Goal: Book appointment/travel/reservation

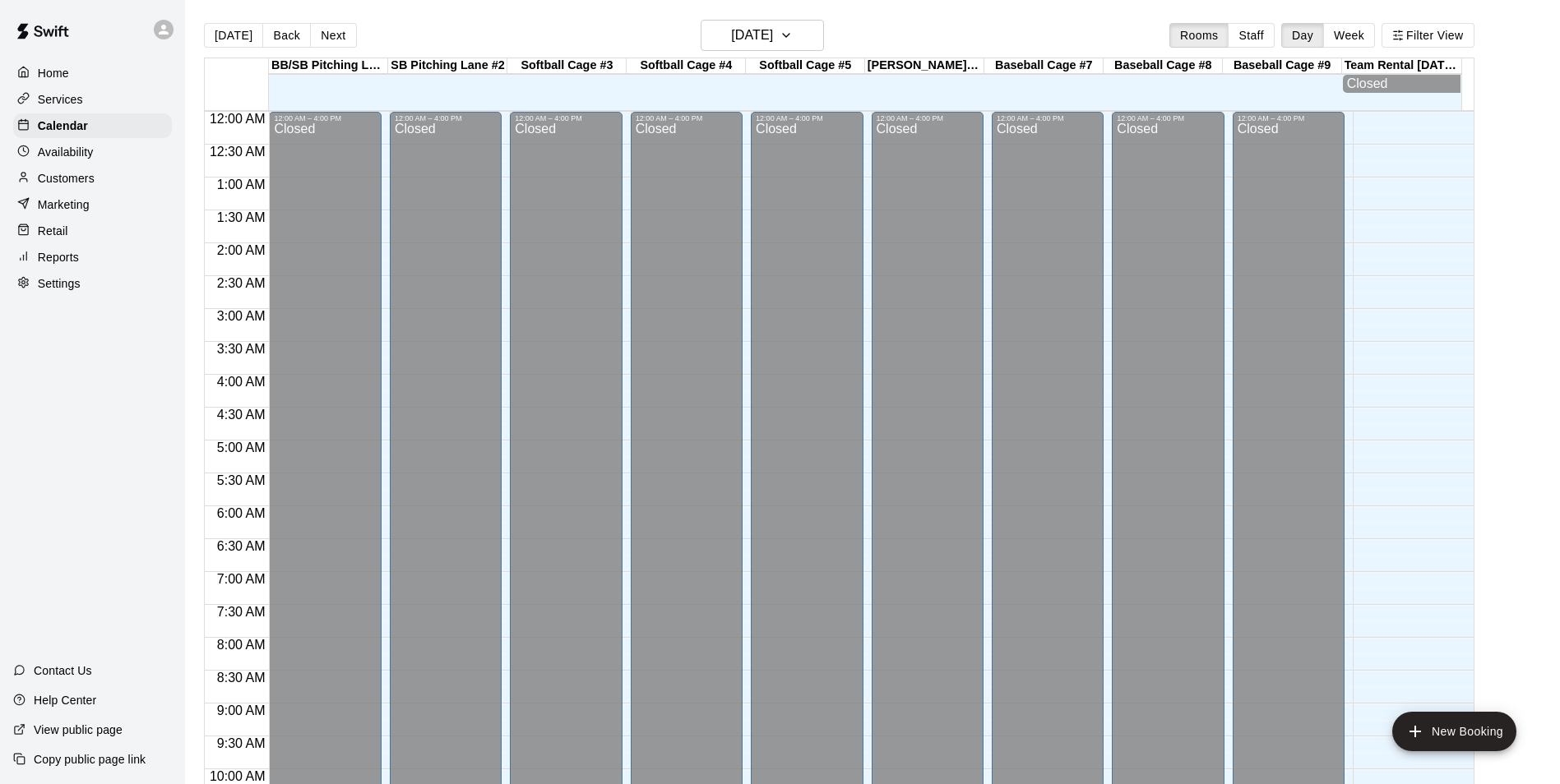
scroll to position [835, 0]
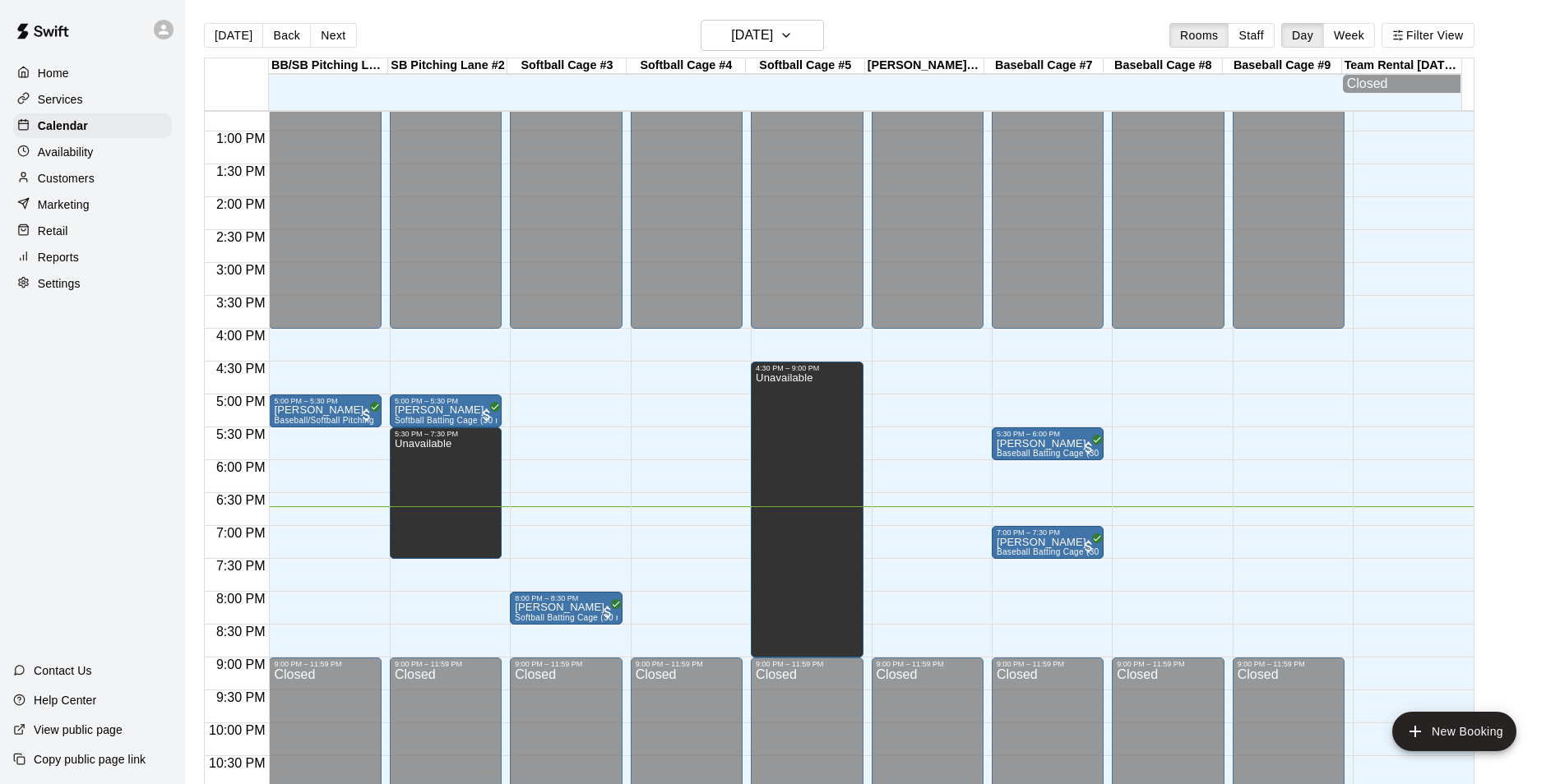
click at [1259, 533] on div "12:00 AM – 4:00 PM Closed 9:00 PM – 11:59 PM Closed" at bounding box center [1289, 66] width 112 height 1579
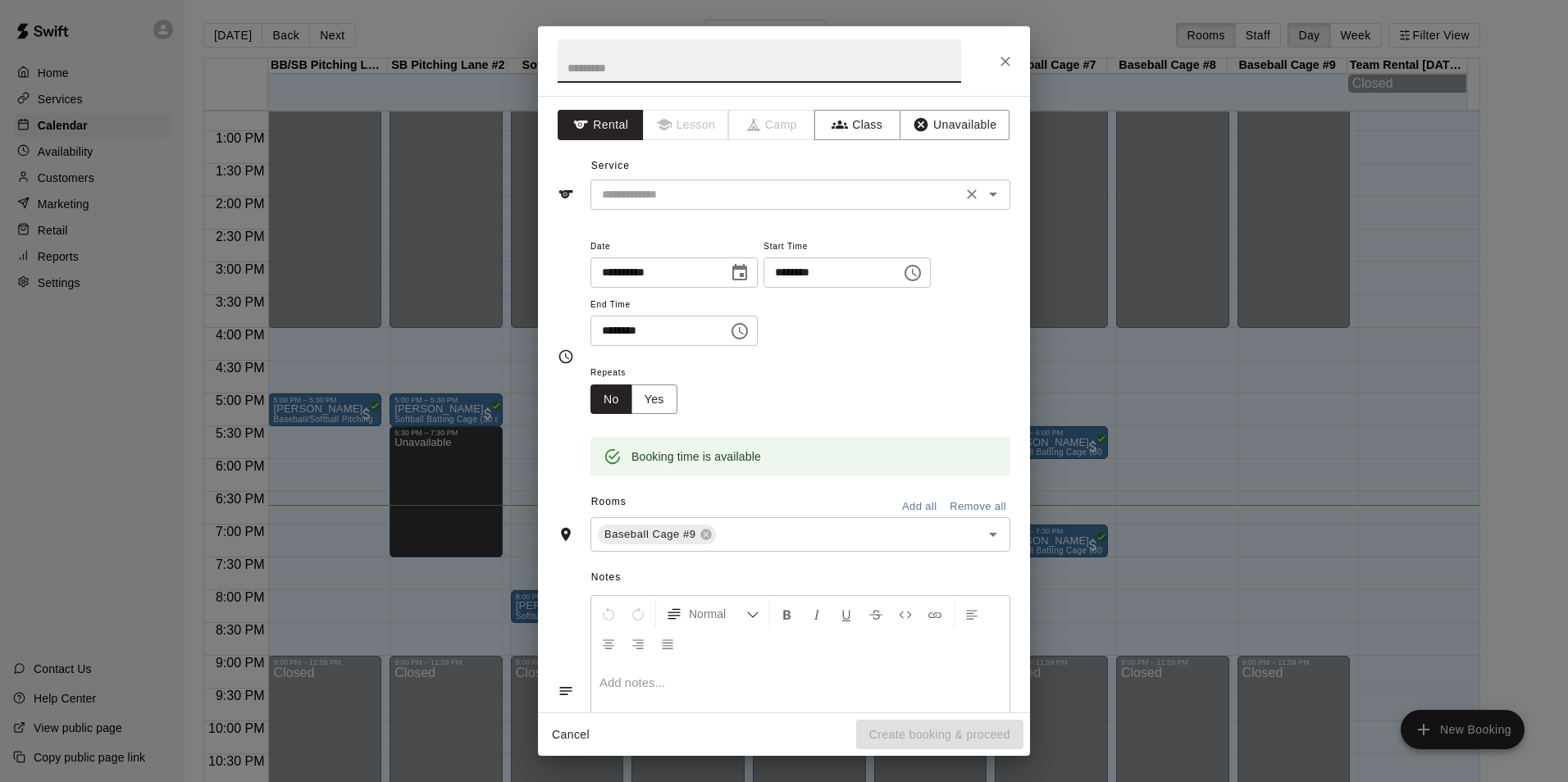
click at [790, 190] on input "text" at bounding box center [777, 194] width 362 height 21
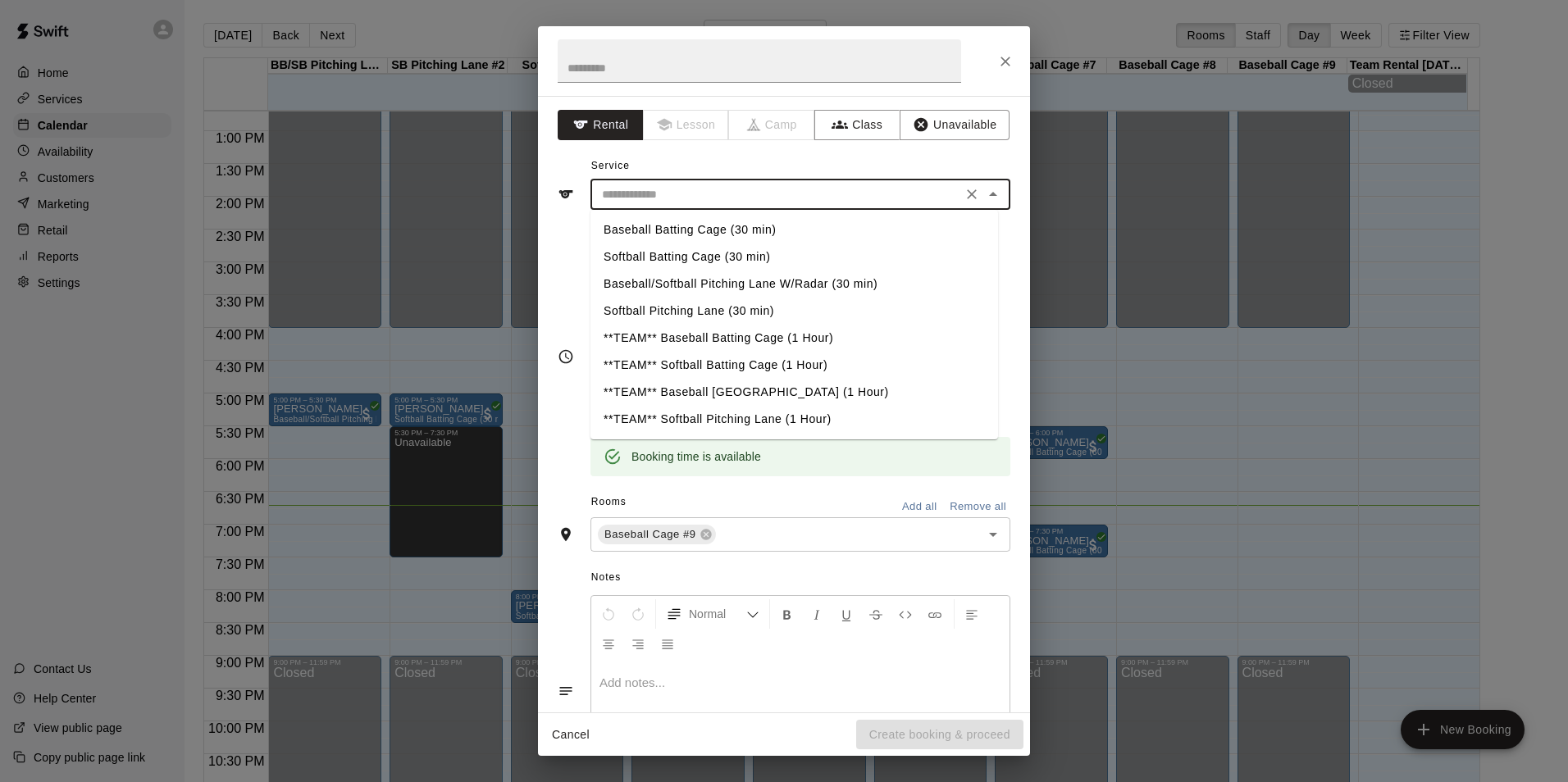
click at [638, 224] on li "Baseball Batting Cage (30 min)" at bounding box center [794, 230] width 408 height 27
type input "**********"
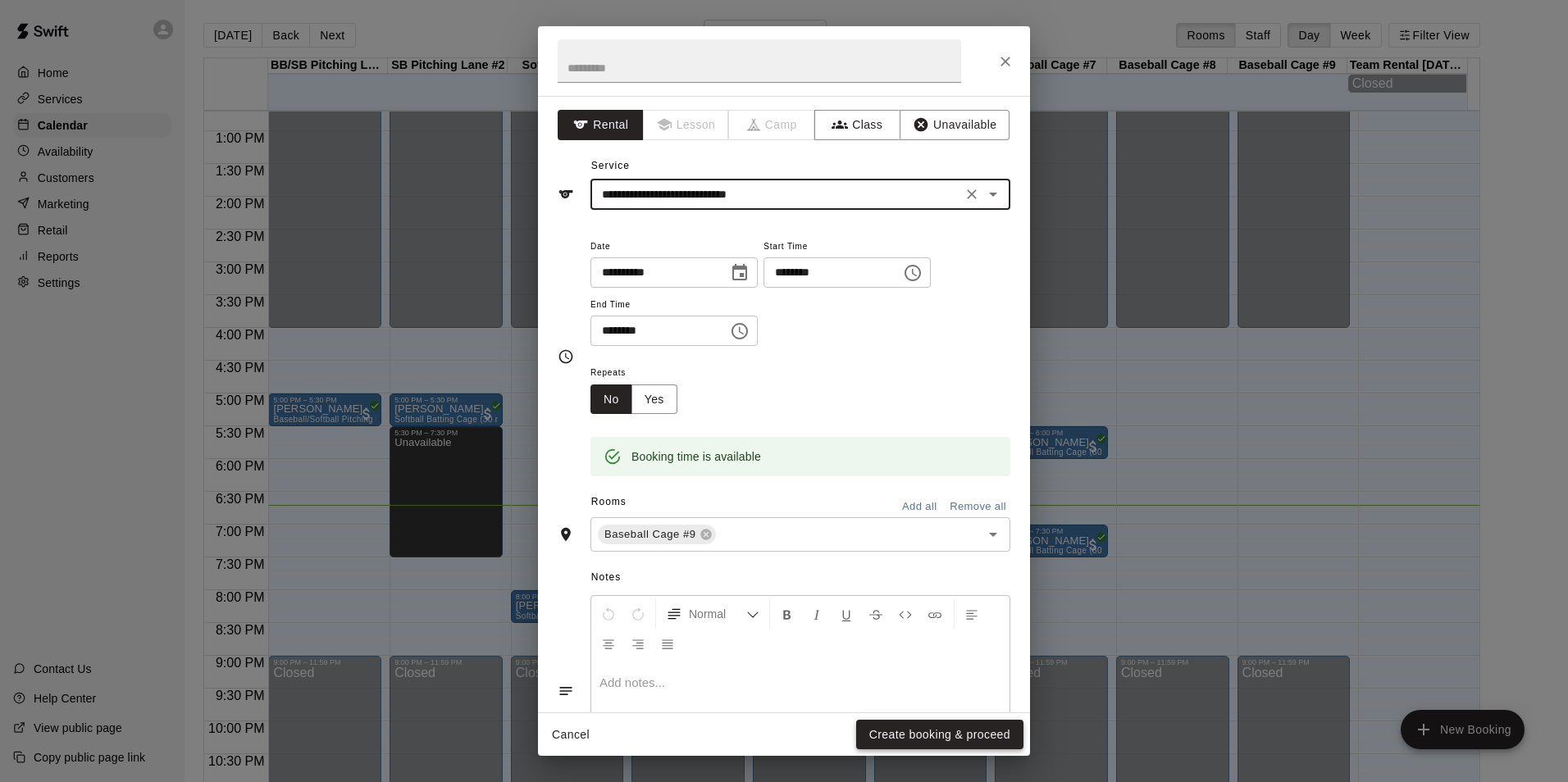
click at [994, 730] on button "Create booking & proceed" at bounding box center [940, 735] width 167 height 30
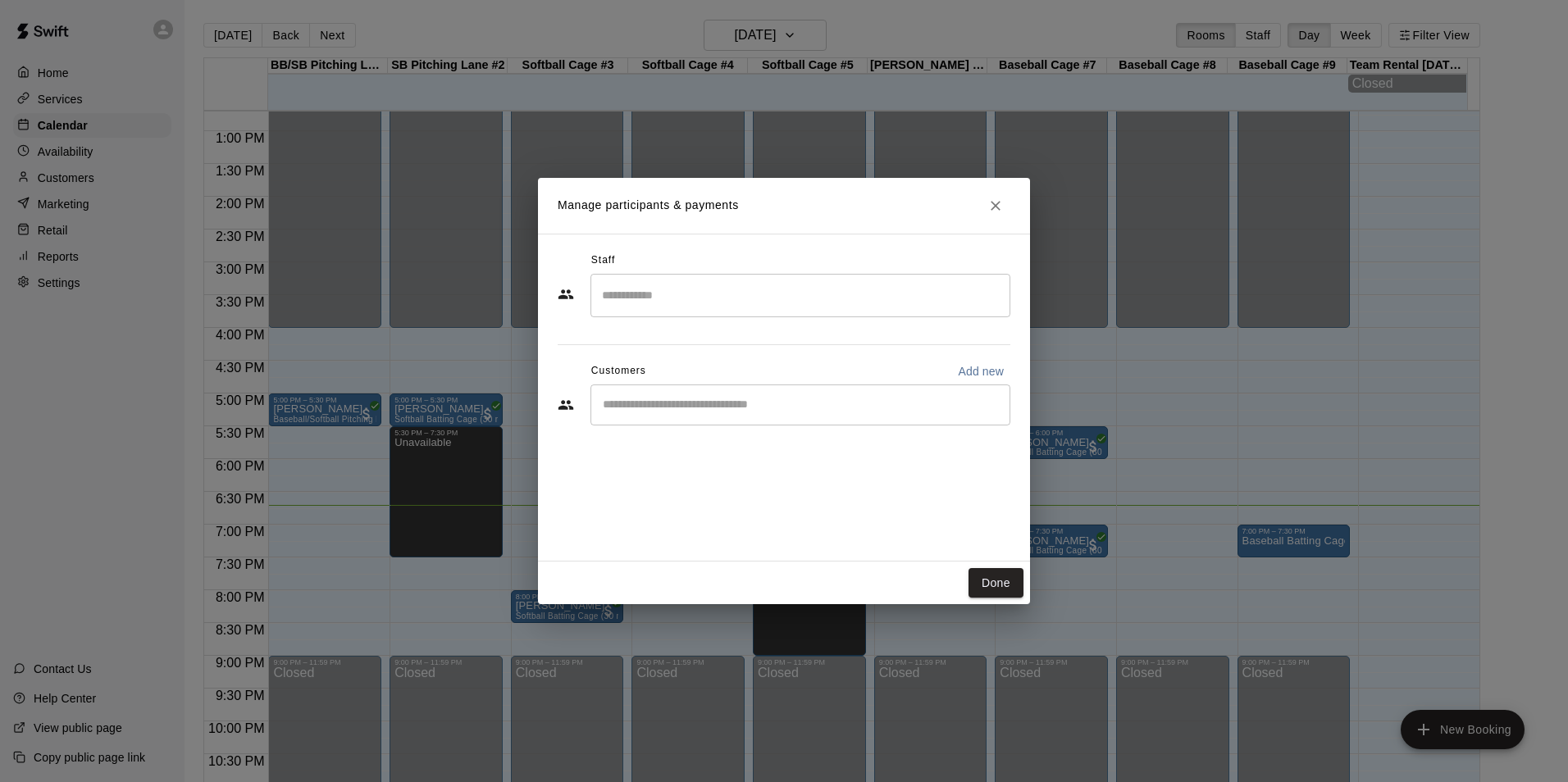
click at [663, 408] on input "Start typing to search customers..." at bounding box center [800, 405] width 405 height 16
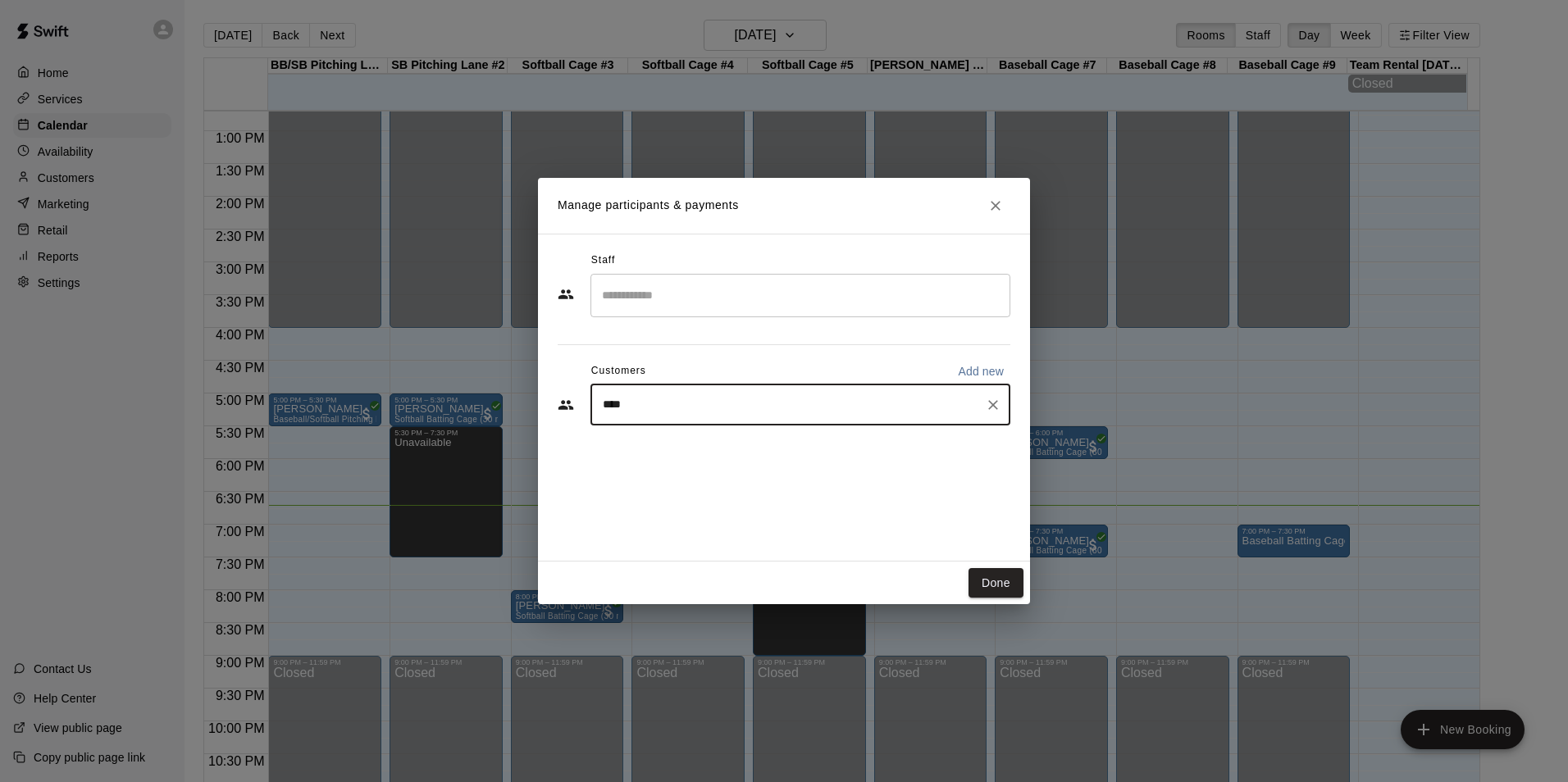
type input "***"
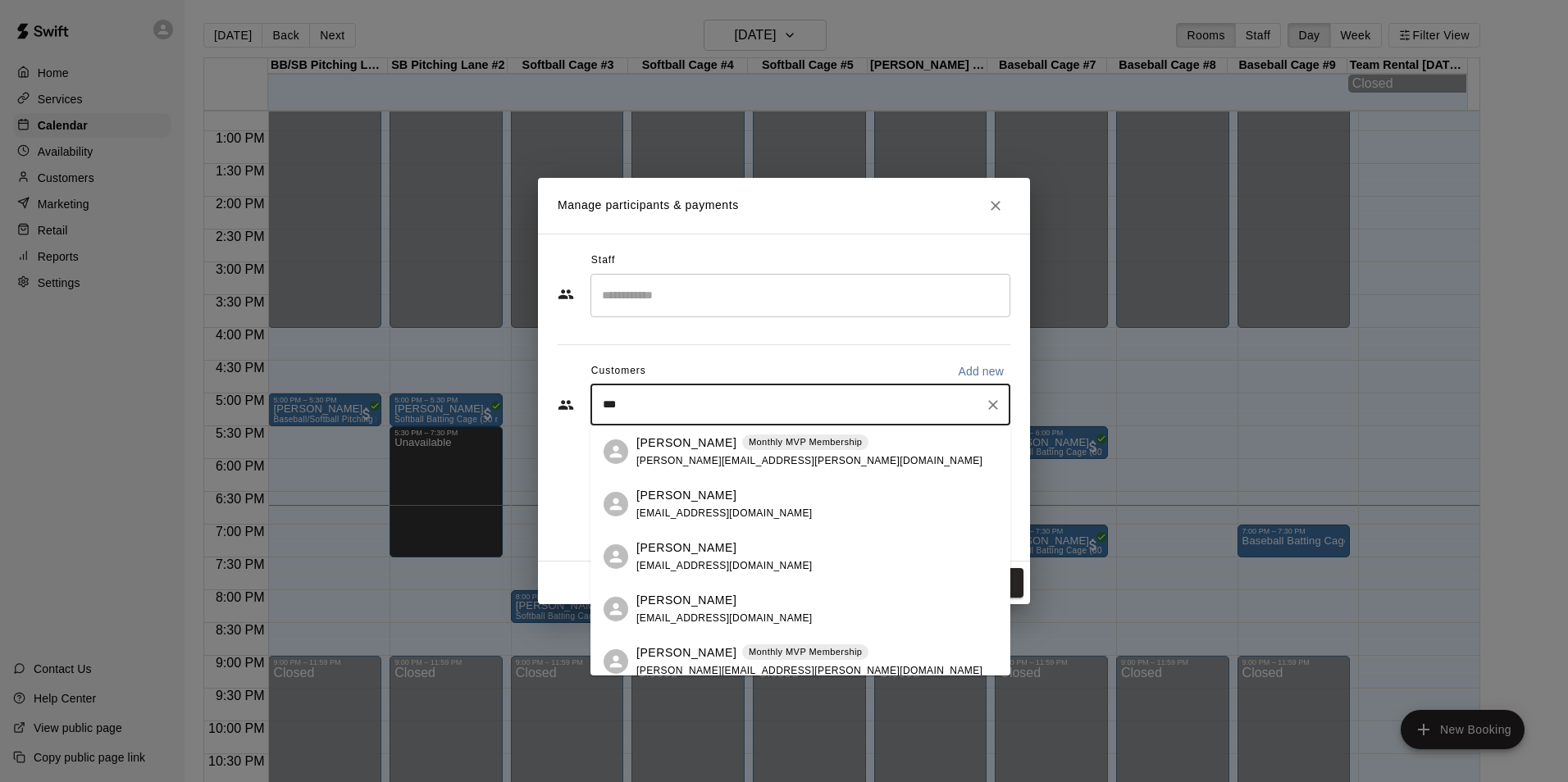
click at [677, 443] on p "[PERSON_NAME]" at bounding box center [687, 443] width 100 height 17
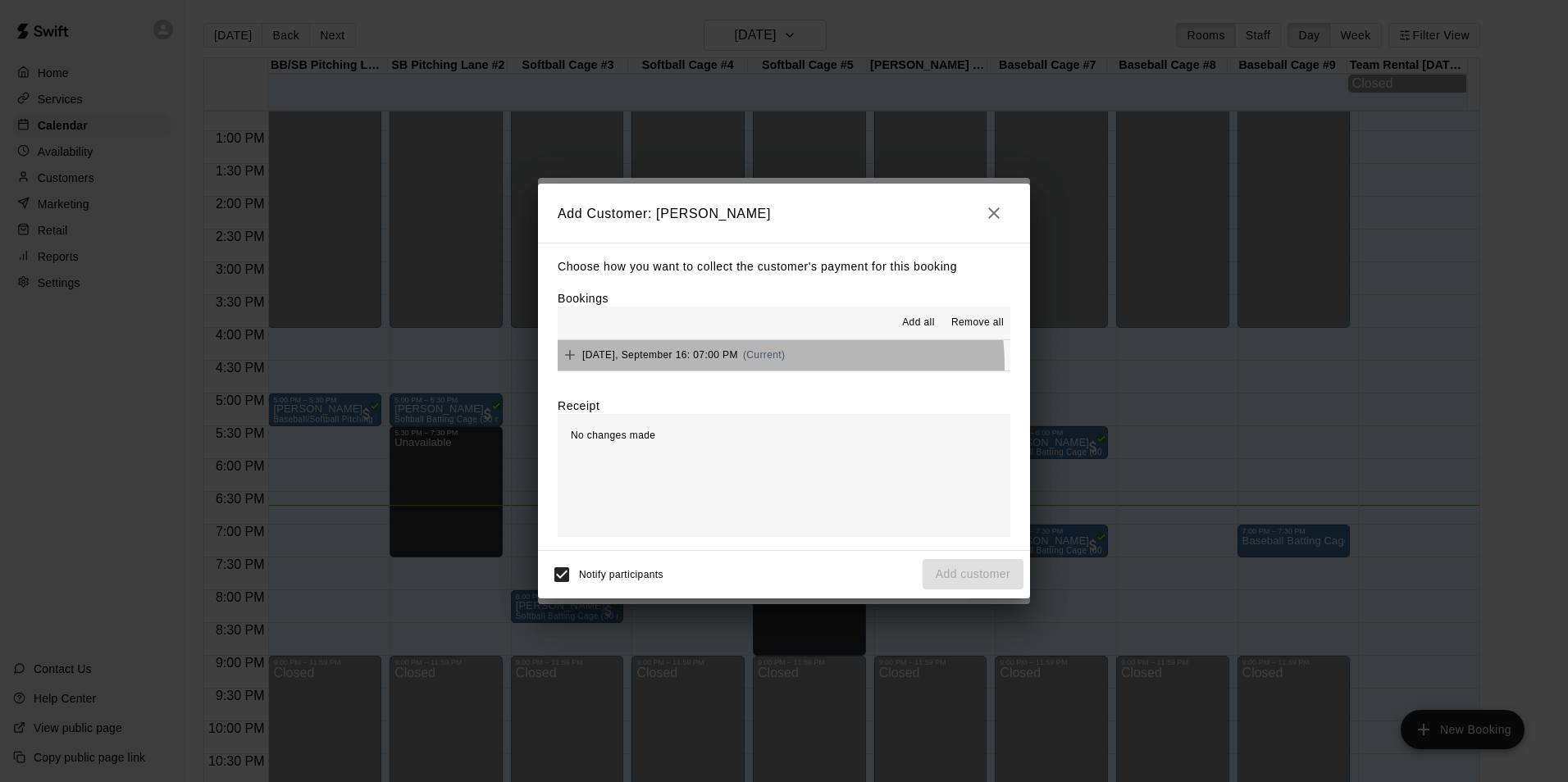
click at [780, 366] on div "[DATE], September 16: 07:00 PM (Current)" at bounding box center [671, 354] width 227 height 25
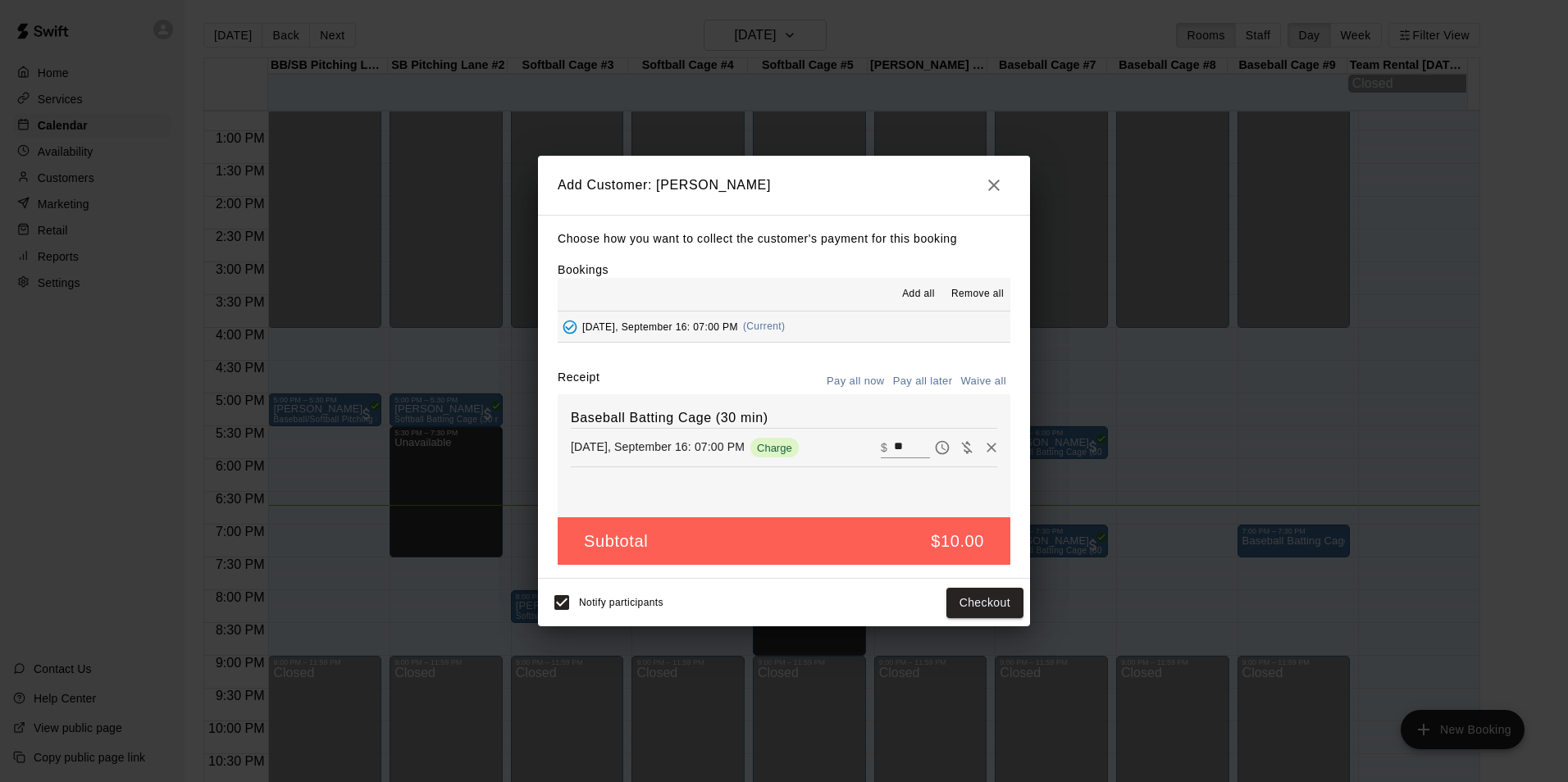
click at [894, 442] on input "**" at bounding box center [912, 447] width 36 height 21
type input "*"
click at [935, 590] on button "Add customer" at bounding box center [973, 602] width 101 height 30
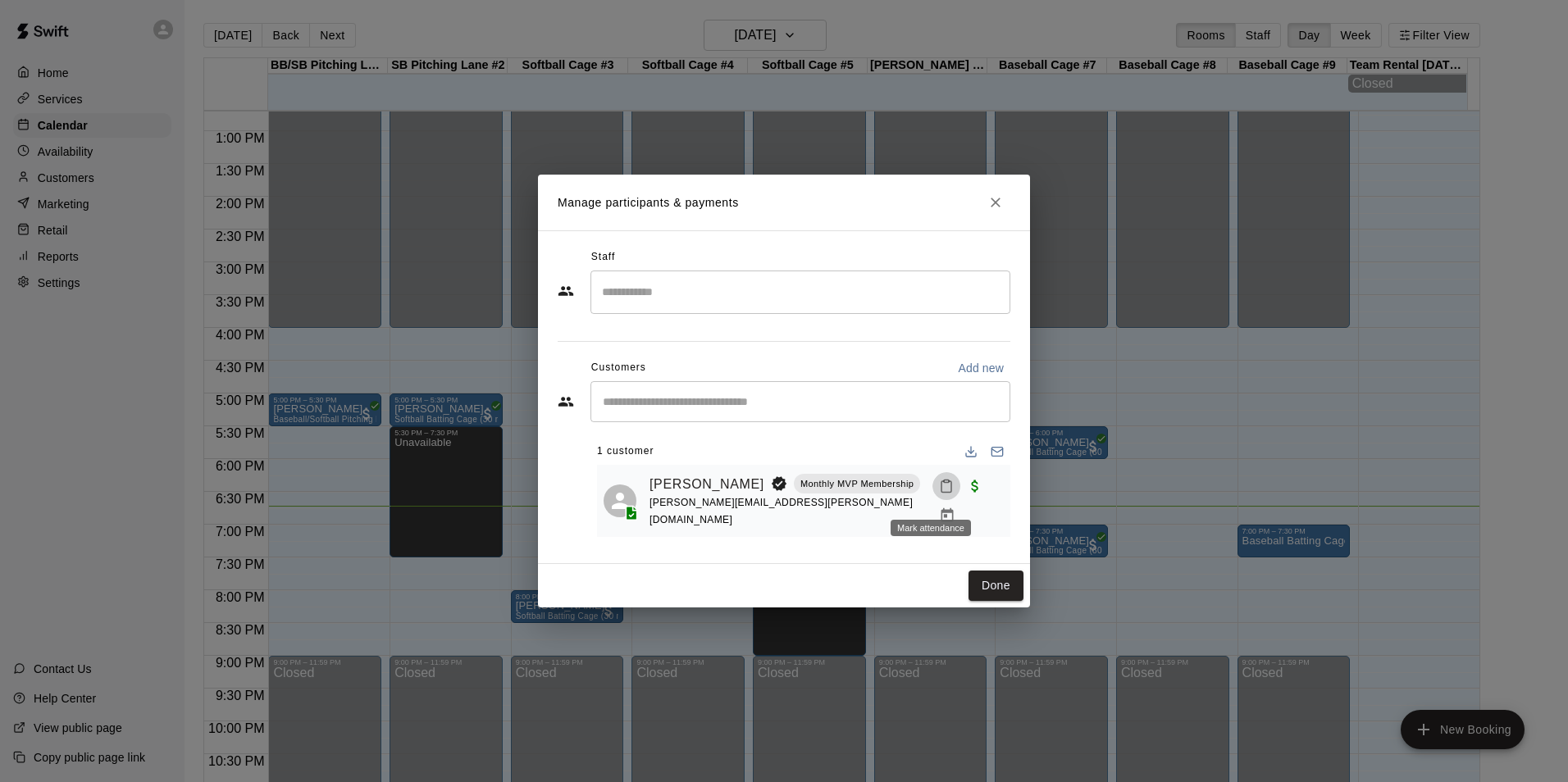
click at [939, 494] on icon "Mark attendance" at bounding box center [947, 486] width 15 height 15
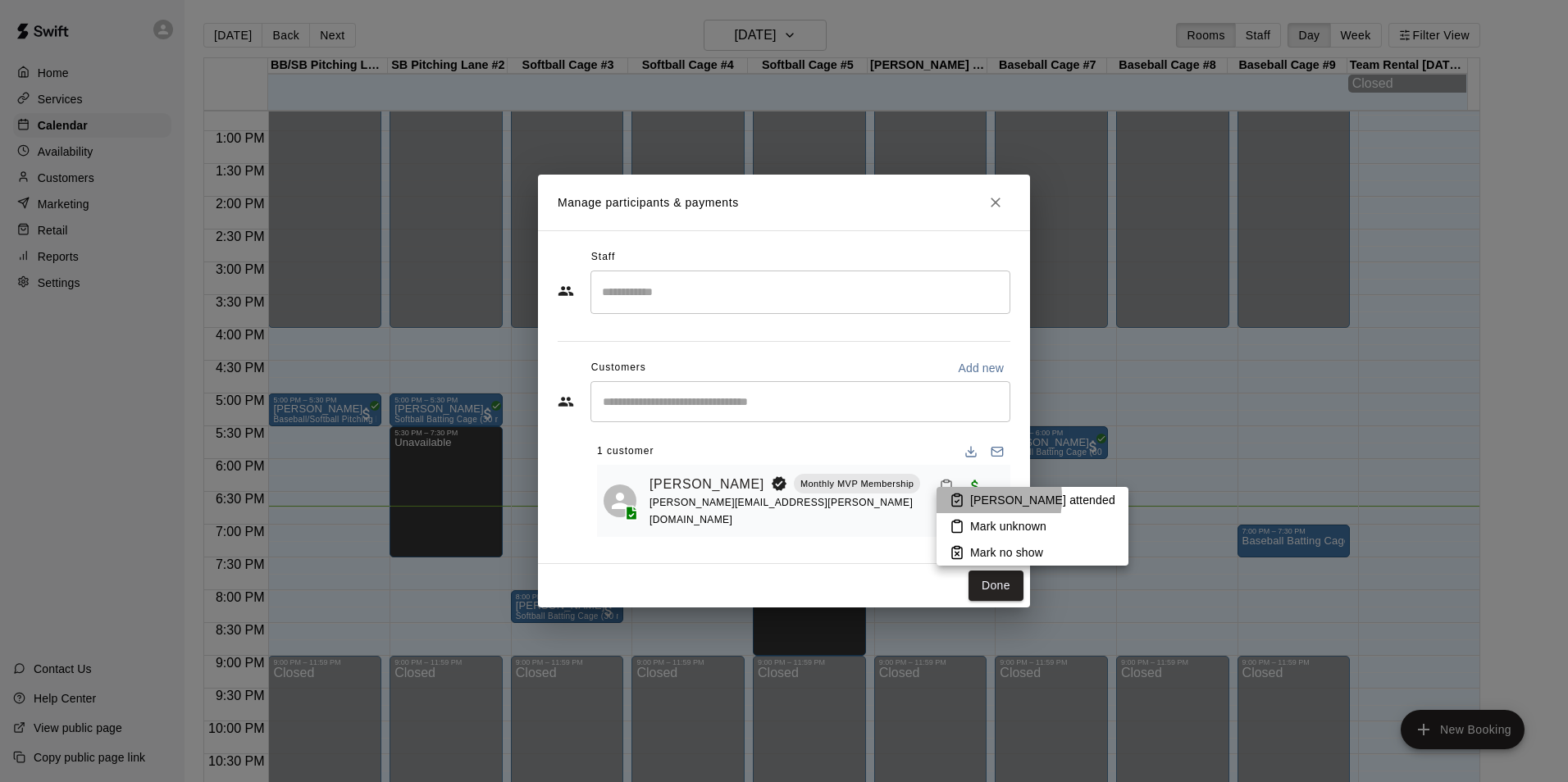
click at [958, 498] on icon at bounding box center [958, 500] width 15 height 15
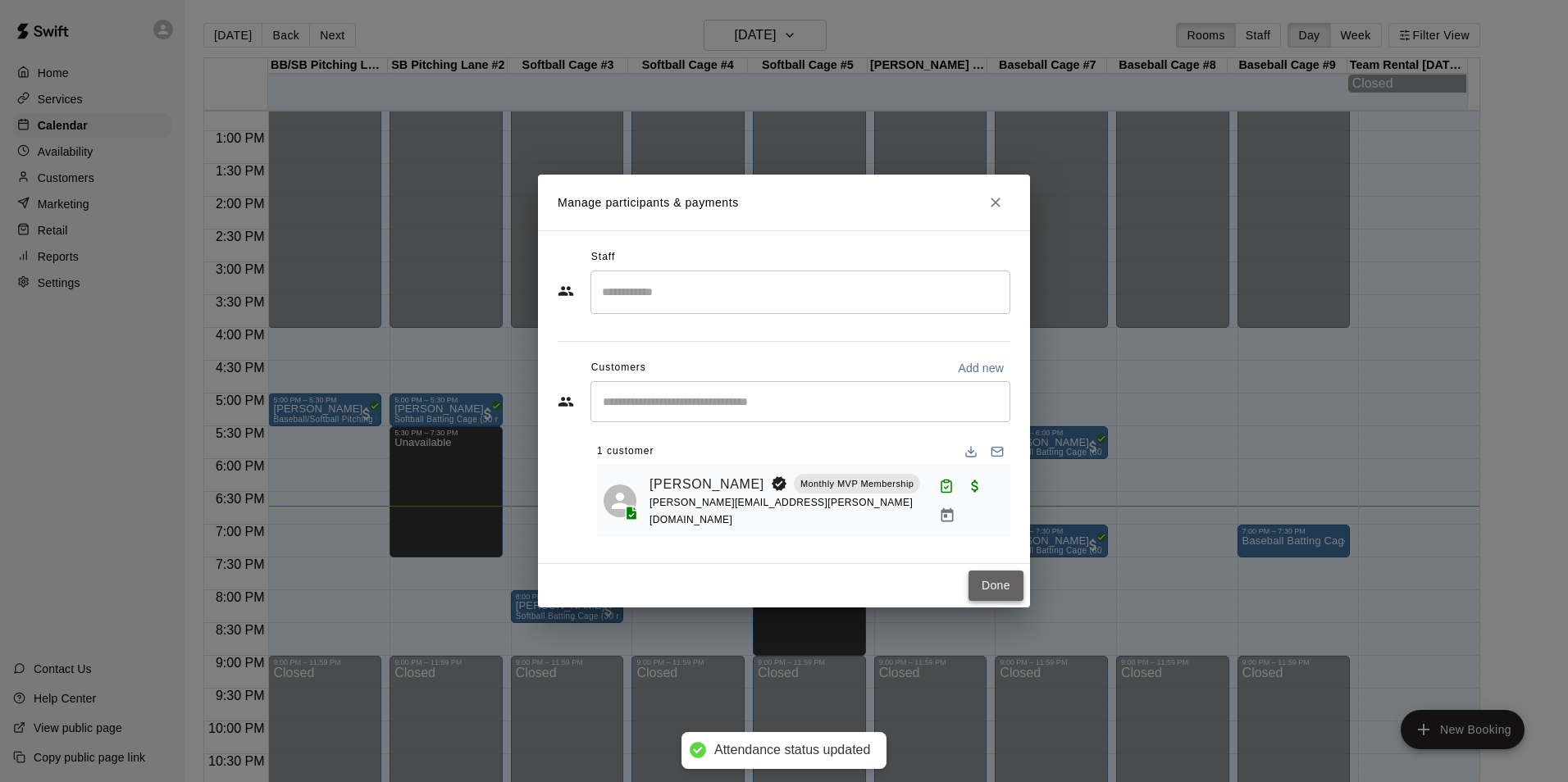
click at [996, 577] on button "Done" at bounding box center [996, 585] width 55 height 30
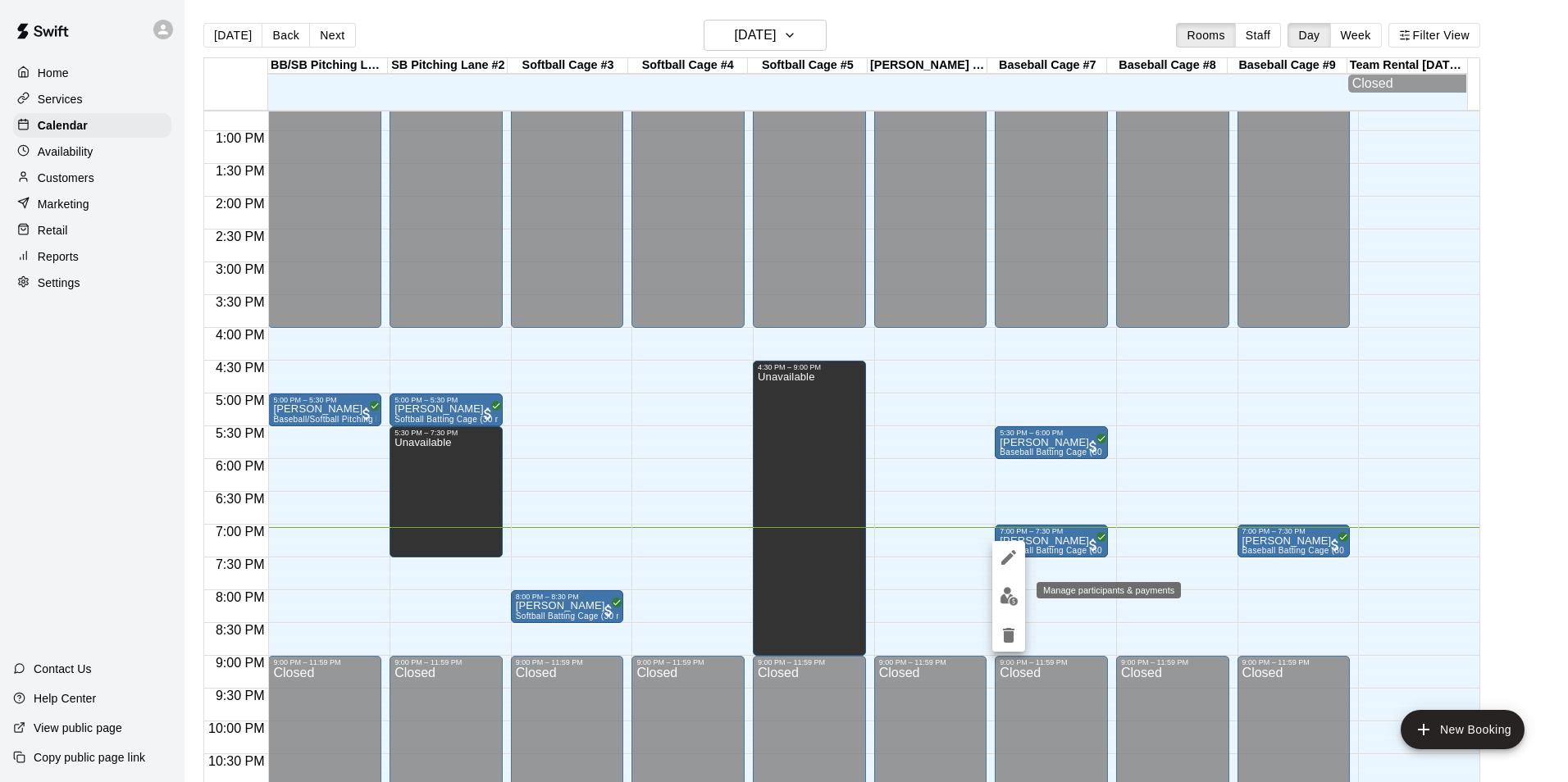
click at [1004, 606] on button "edit" at bounding box center [1009, 596] width 33 height 32
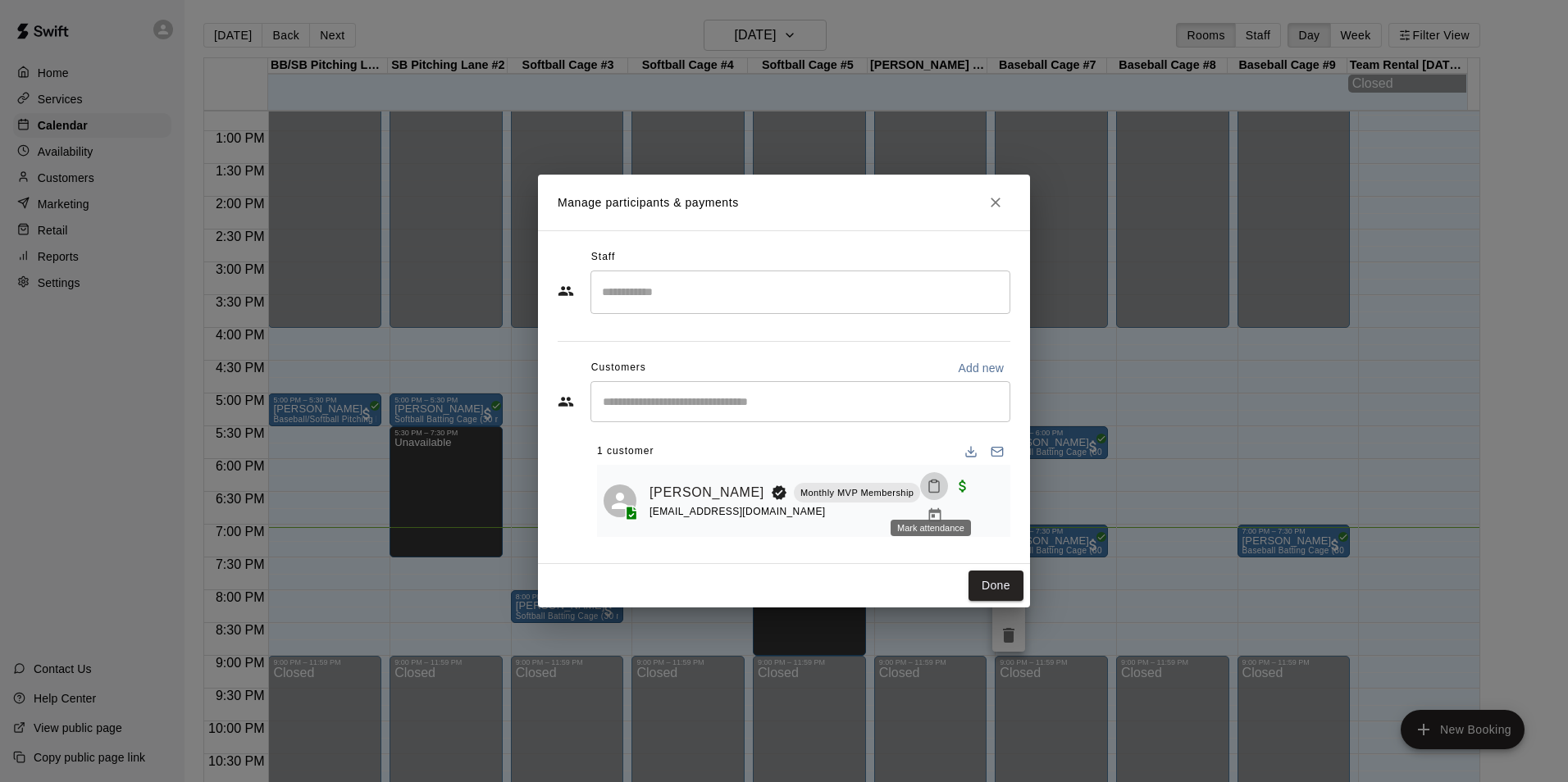
click at [923, 490] on button "Mark attendance" at bounding box center [934, 486] width 28 height 28
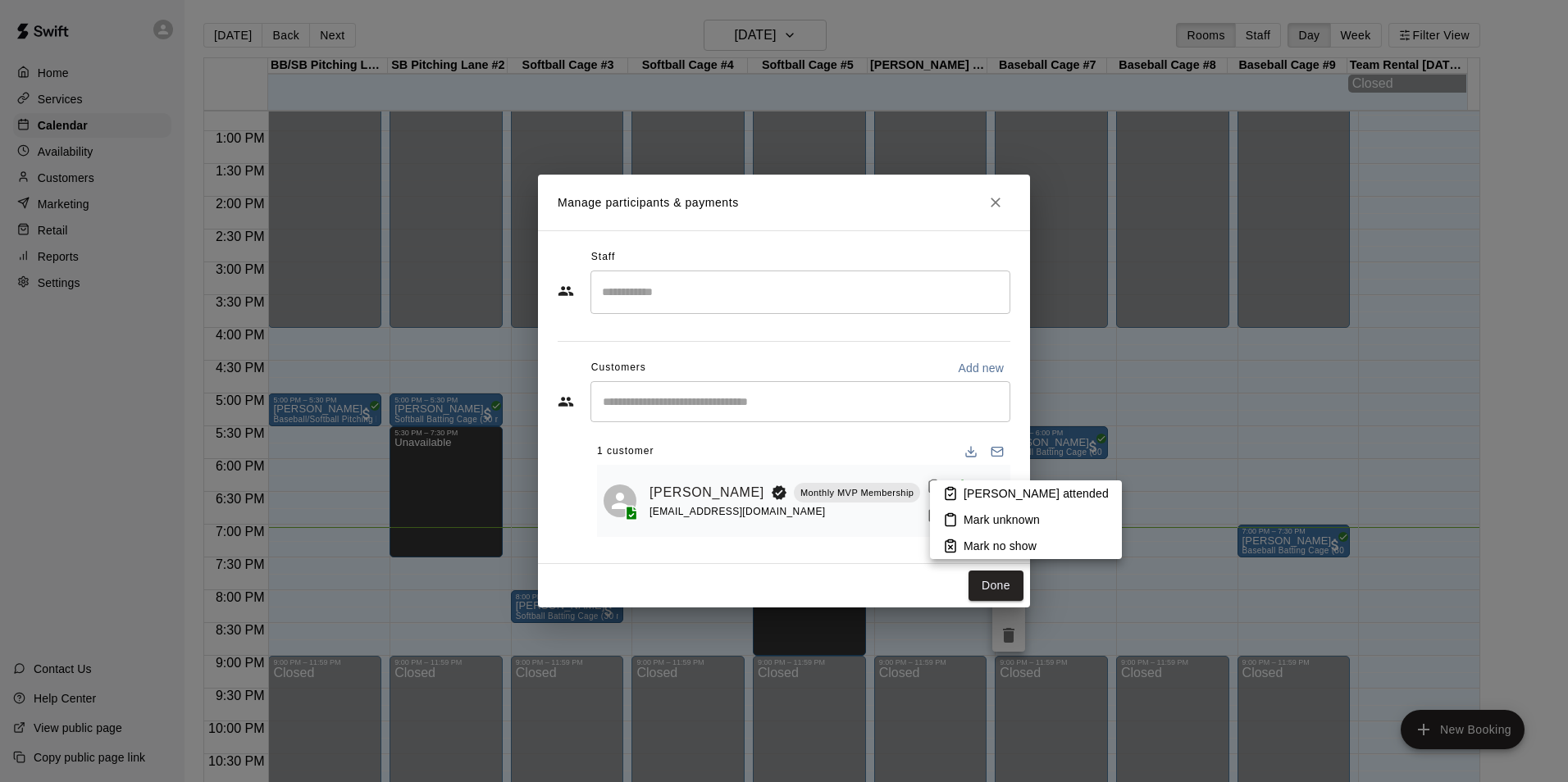
click at [1013, 486] on p "[PERSON_NAME] attended" at bounding box center [1037, 494] width 145 height 16
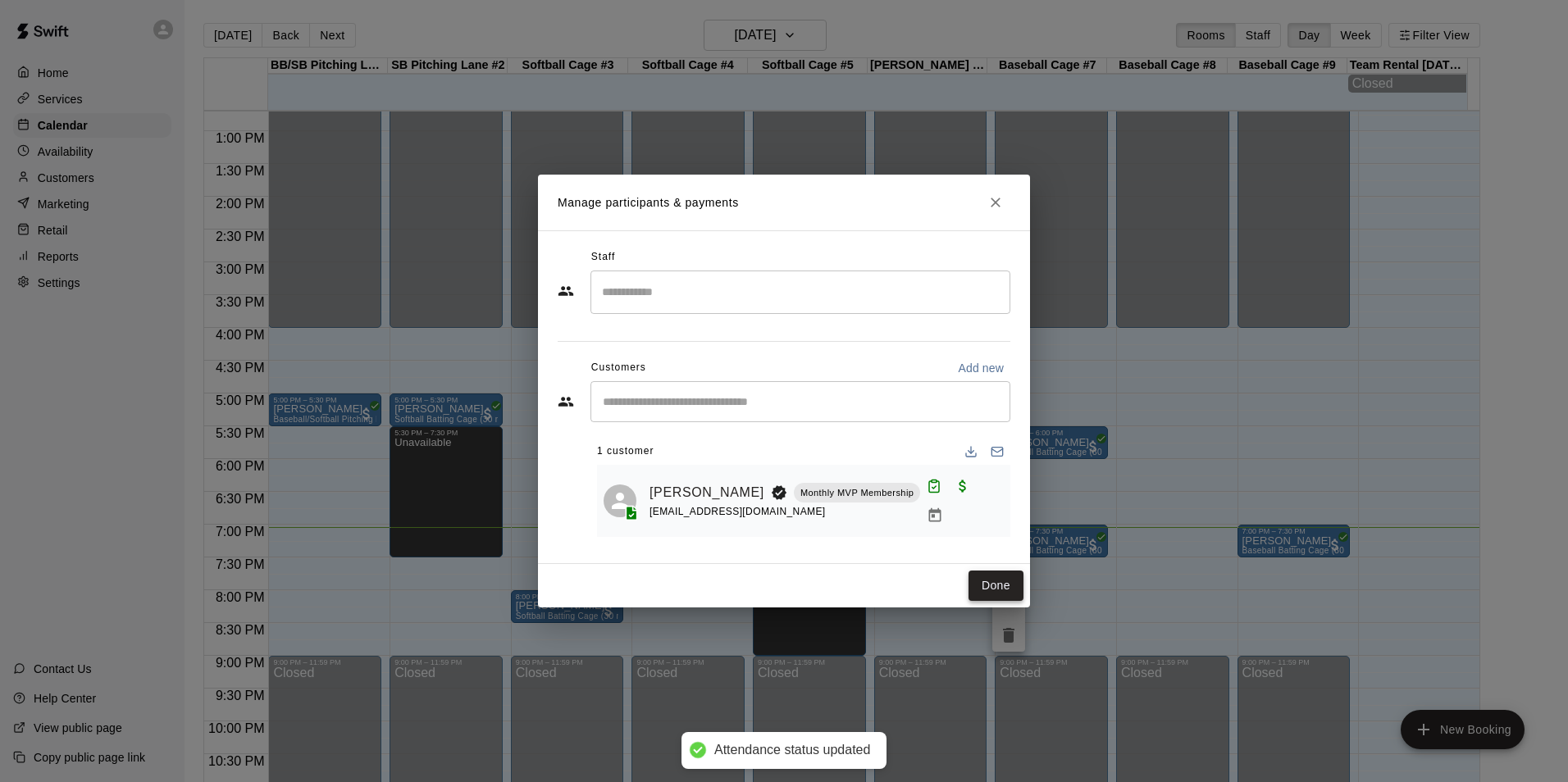
click at [1006, 584] on button "Done" at bounding box center [996, 585] width 55 height 30
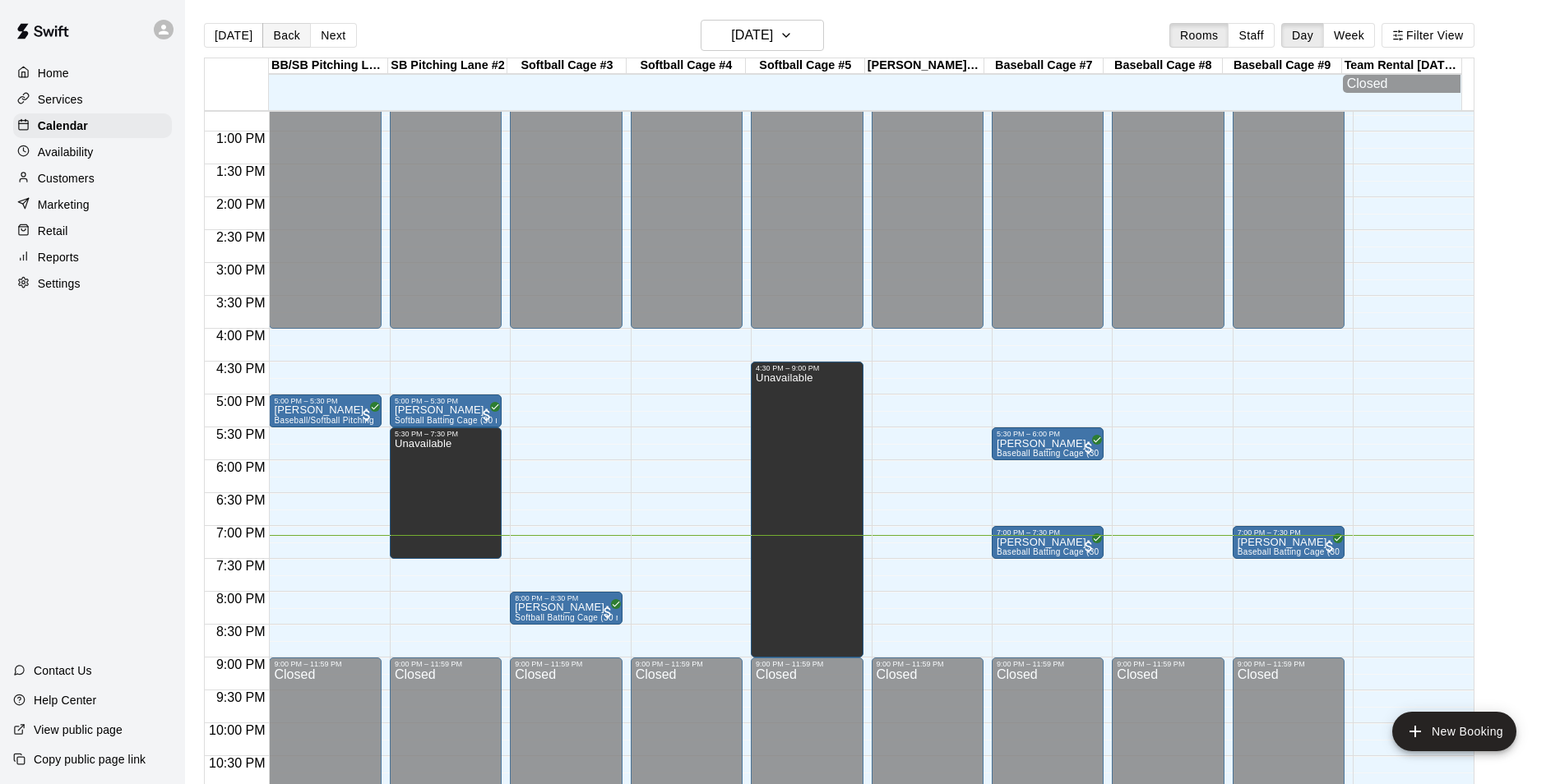
click at [287, 35] on button "Back" at bounding box center [286, 35] width 48 height 25
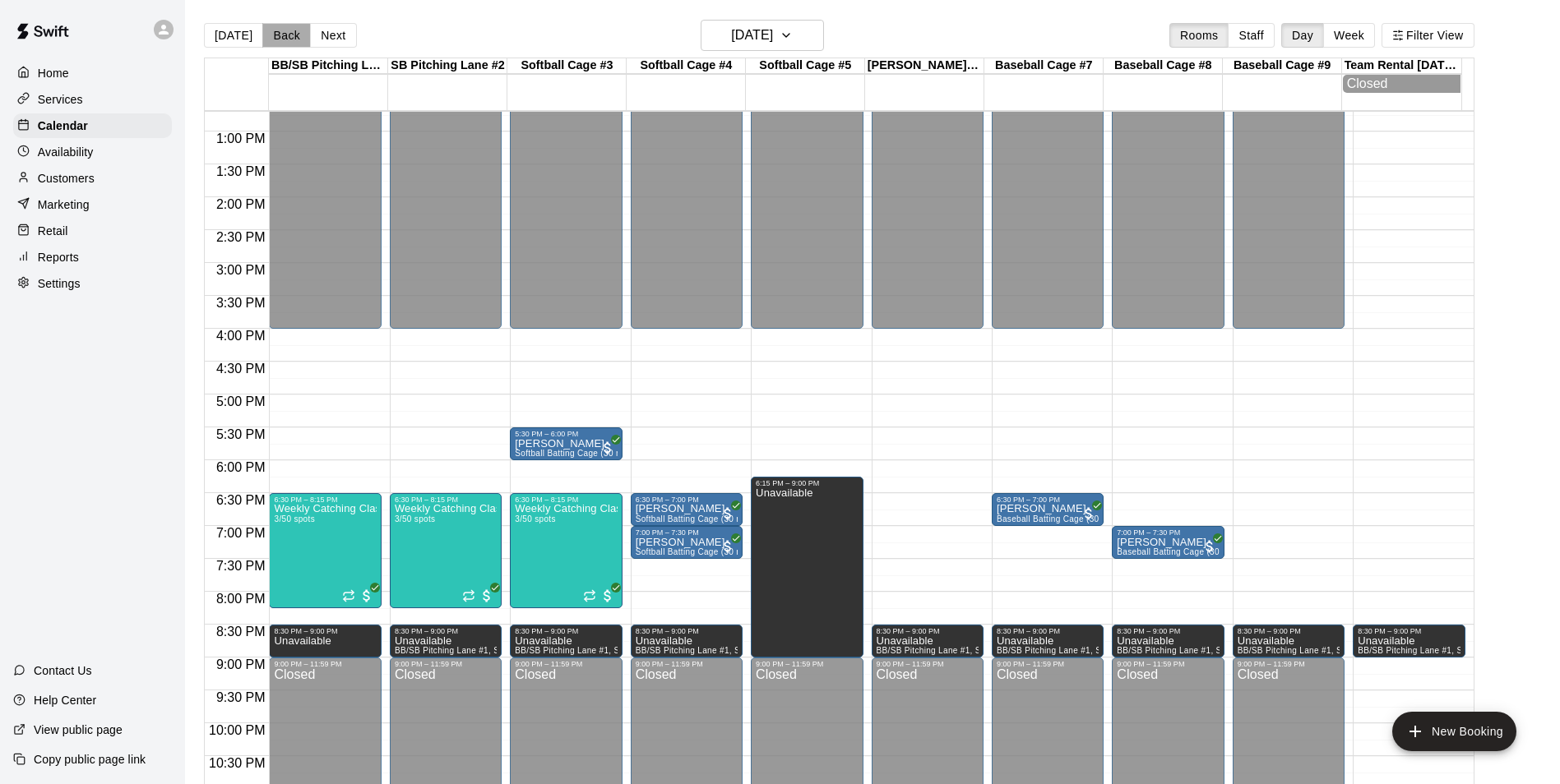
click at [287, 35] on button "Back" at bounding box center [286, 35] width 48 height 25
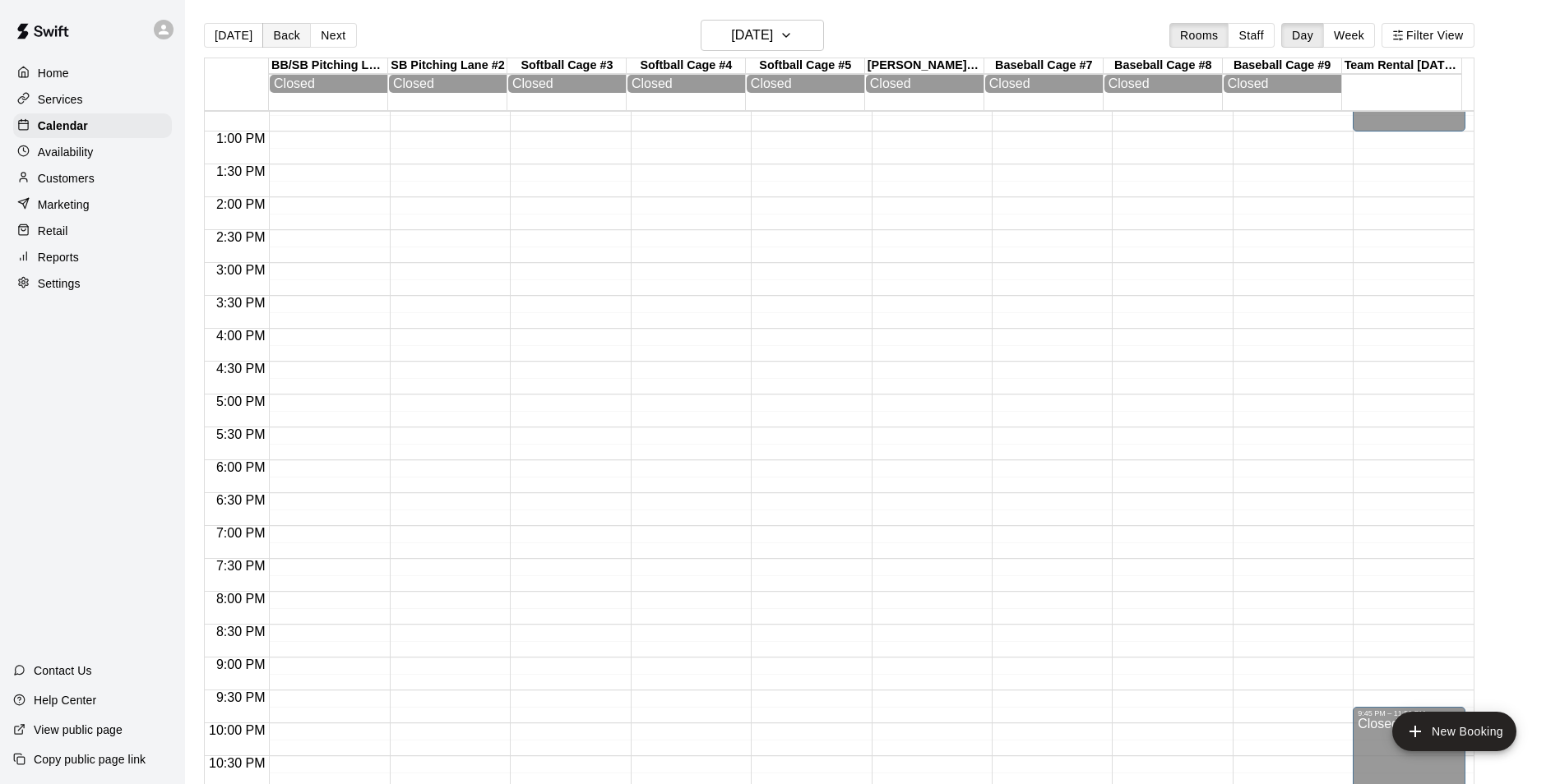
click at [287, 35] on button "Back" at bounding box center [286, 35] width 48 height 25
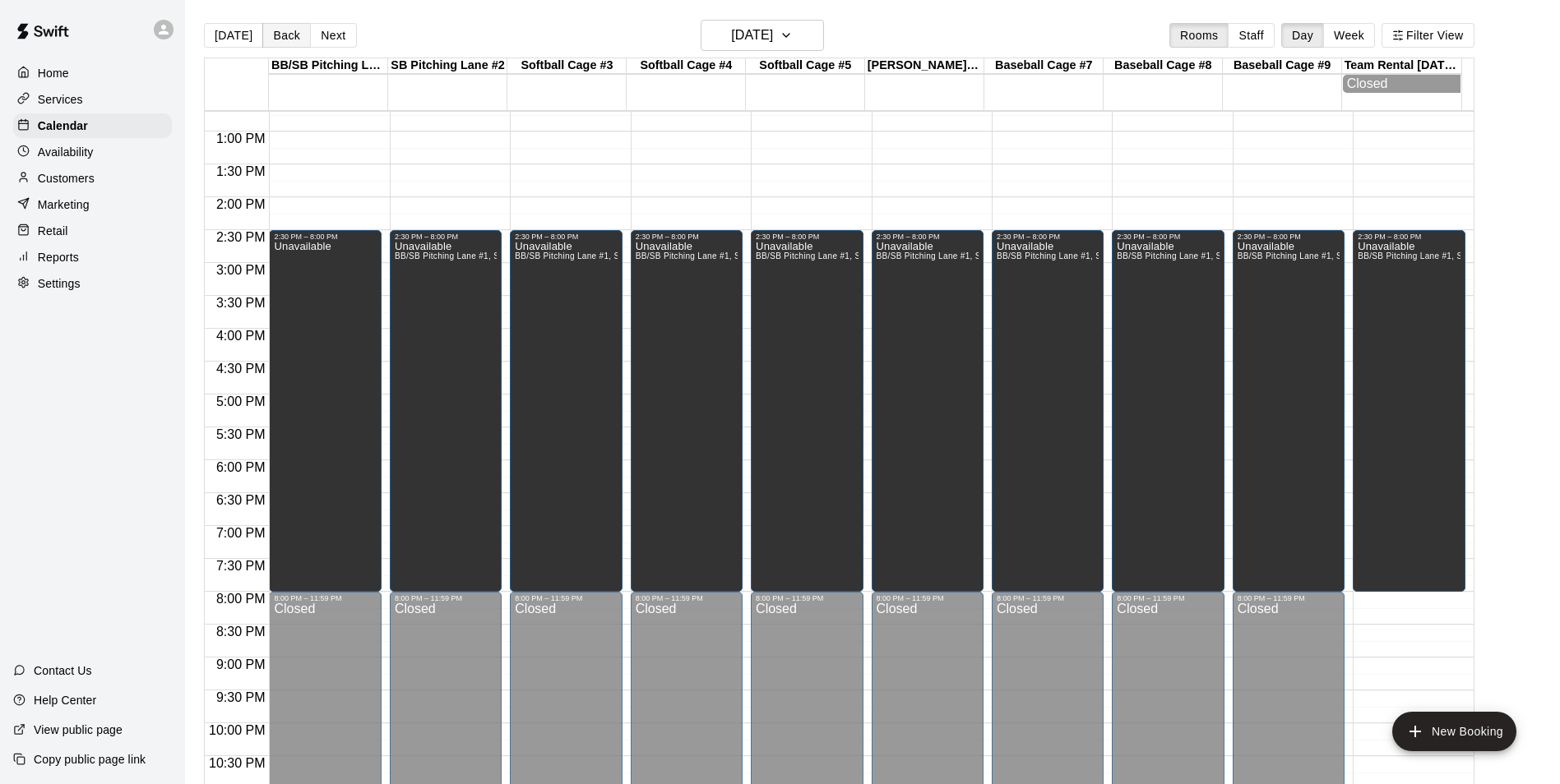
click at [287, 35] on button "Back" at bounding box center [286, 35] width 48 height 25
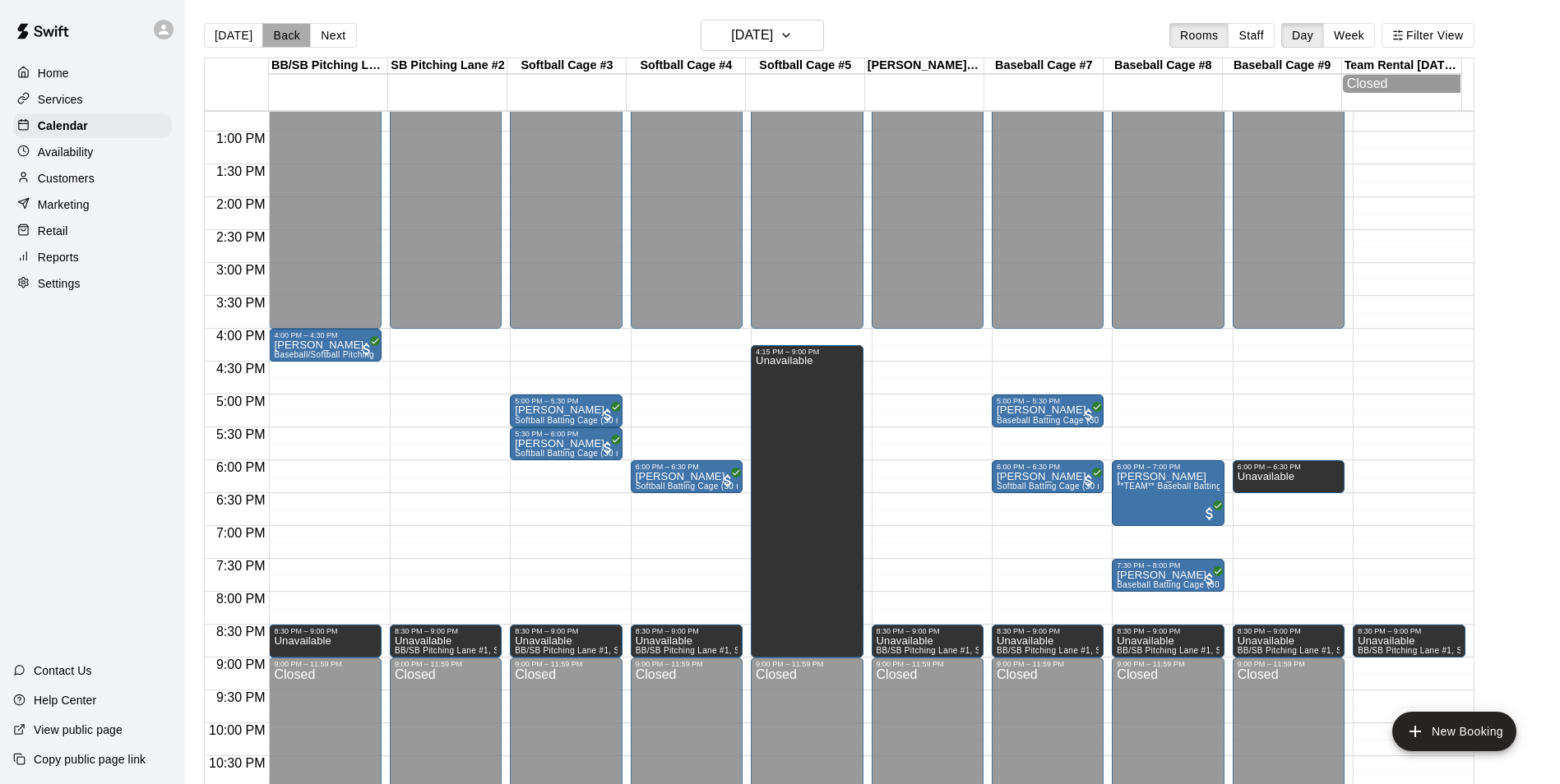
click at [287, 35] on button "Back" at bounding box center [286, 35] width 48 height 25
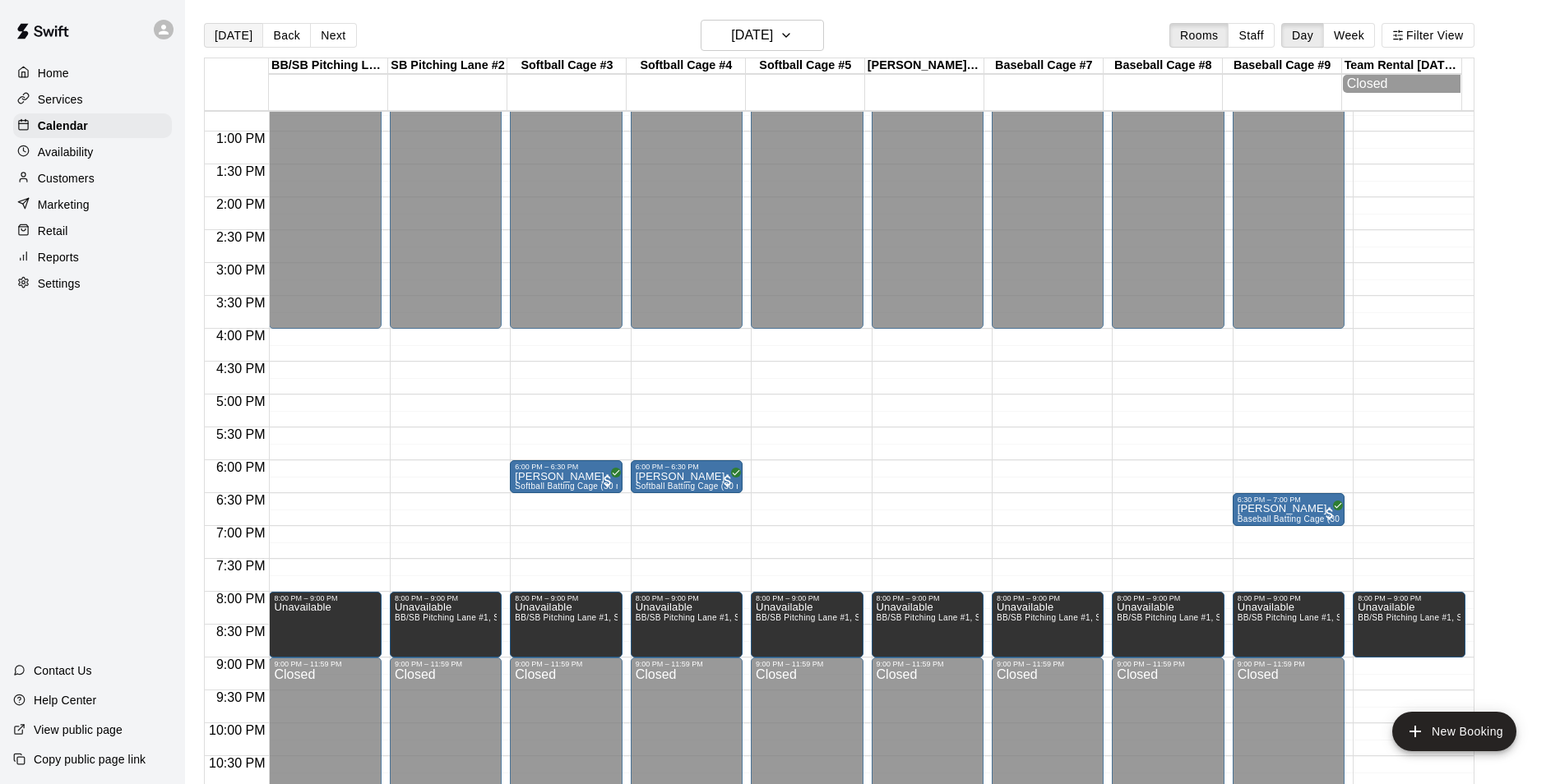
click at [226, 38] on button "[DATE]" at bounding box center [233, 35] width 59 height 25
